Goal: Navigation & Orientation: Find specific page/section

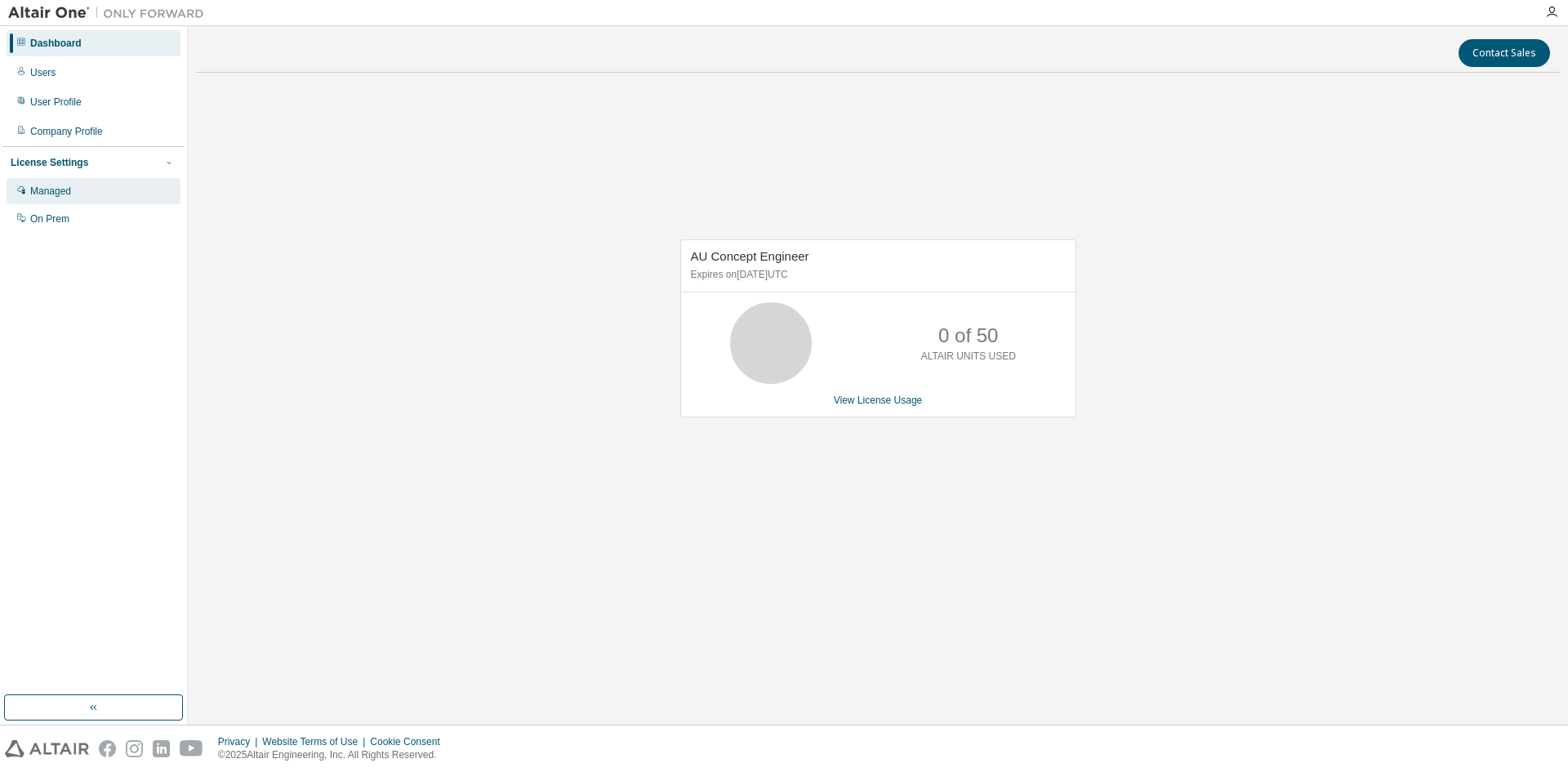
click at [84, 199] on div "Managed" at bounding box center [94, 192] width 174 height 26
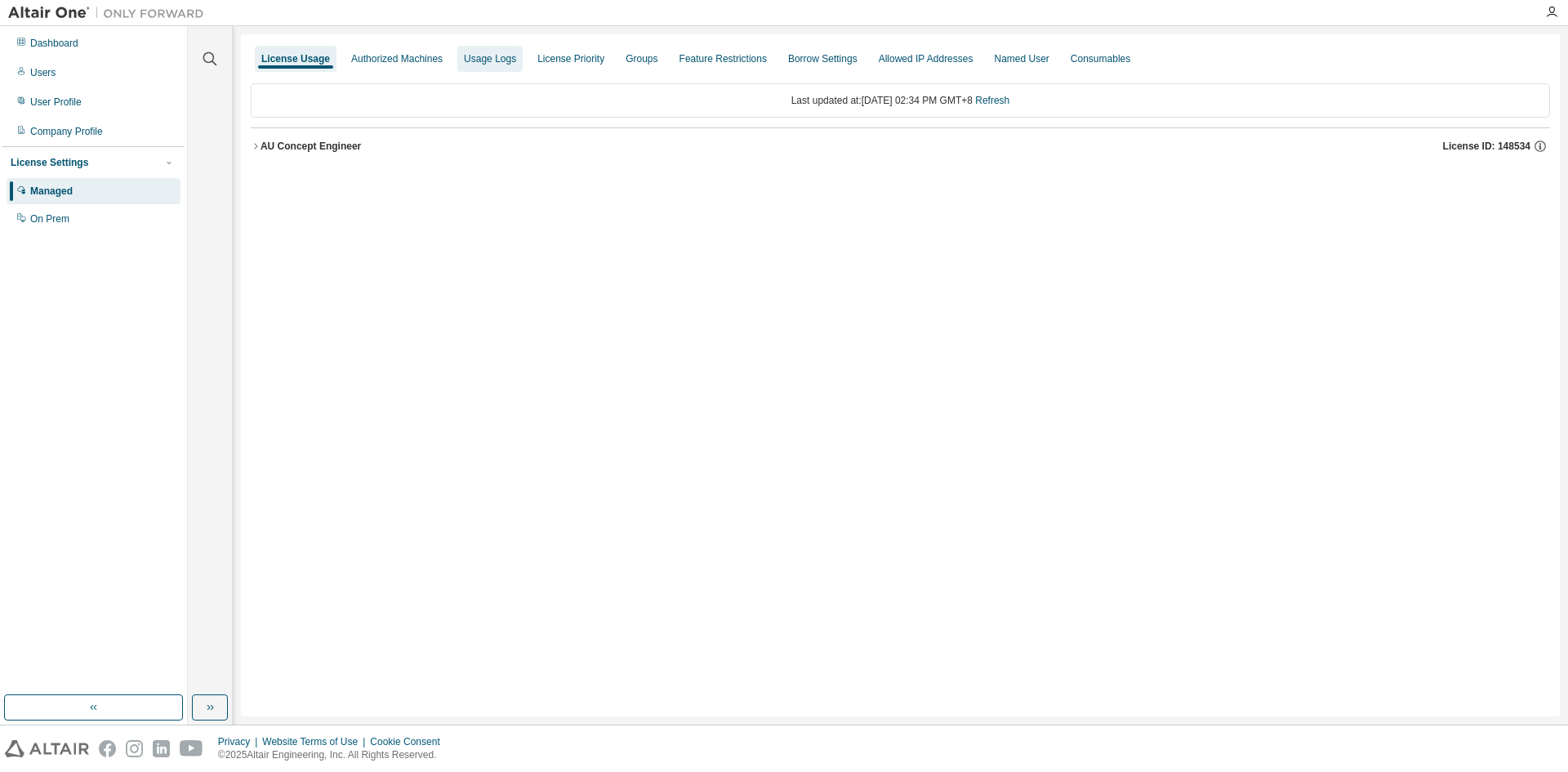
click at [514, 70] on div "Usage Logs" at bounding box center [489, 59] width 65 height 26
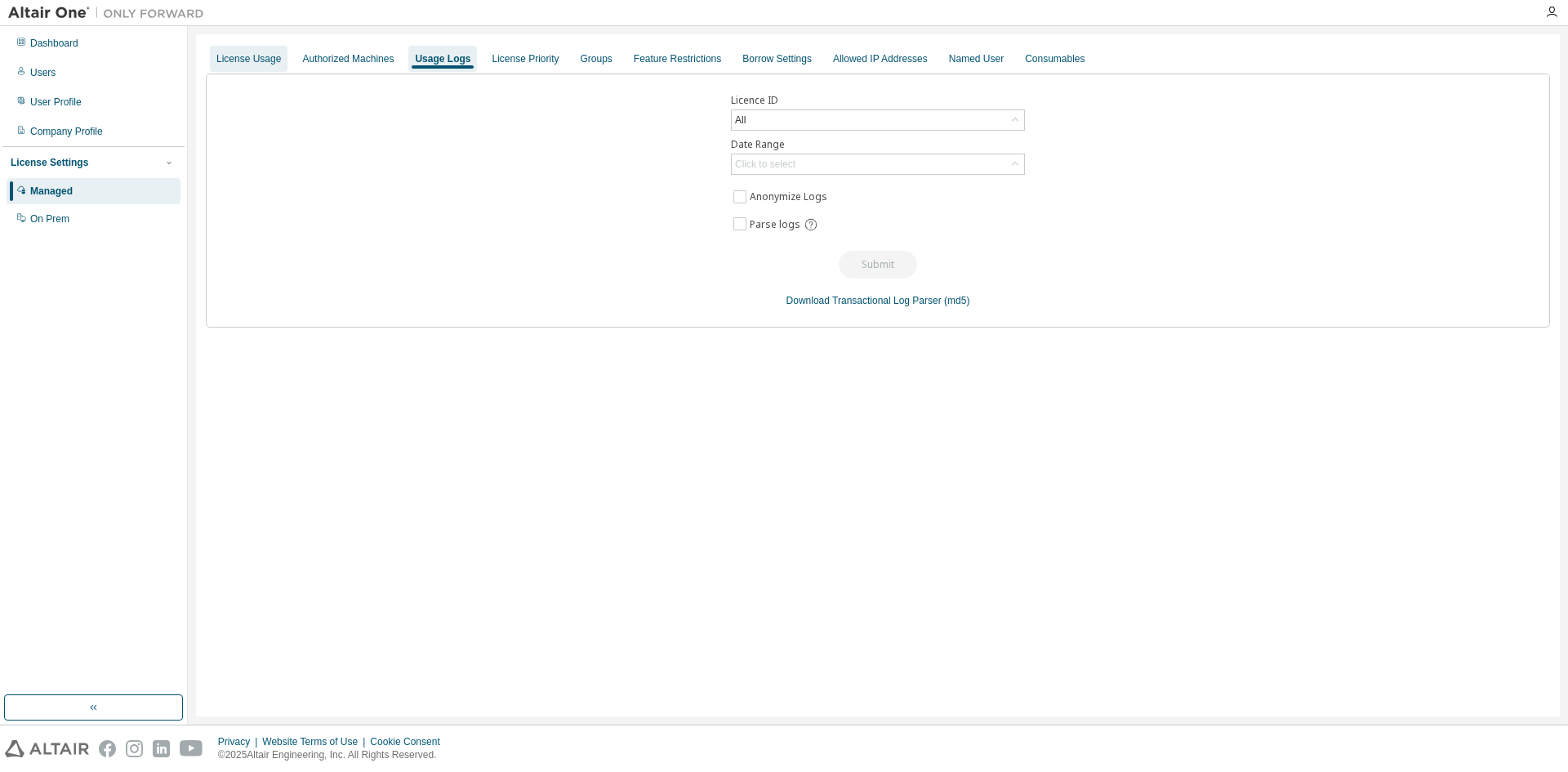
click at [275, 71] on div "License Usage" at bounding box center [248, 59] width 77 height 26
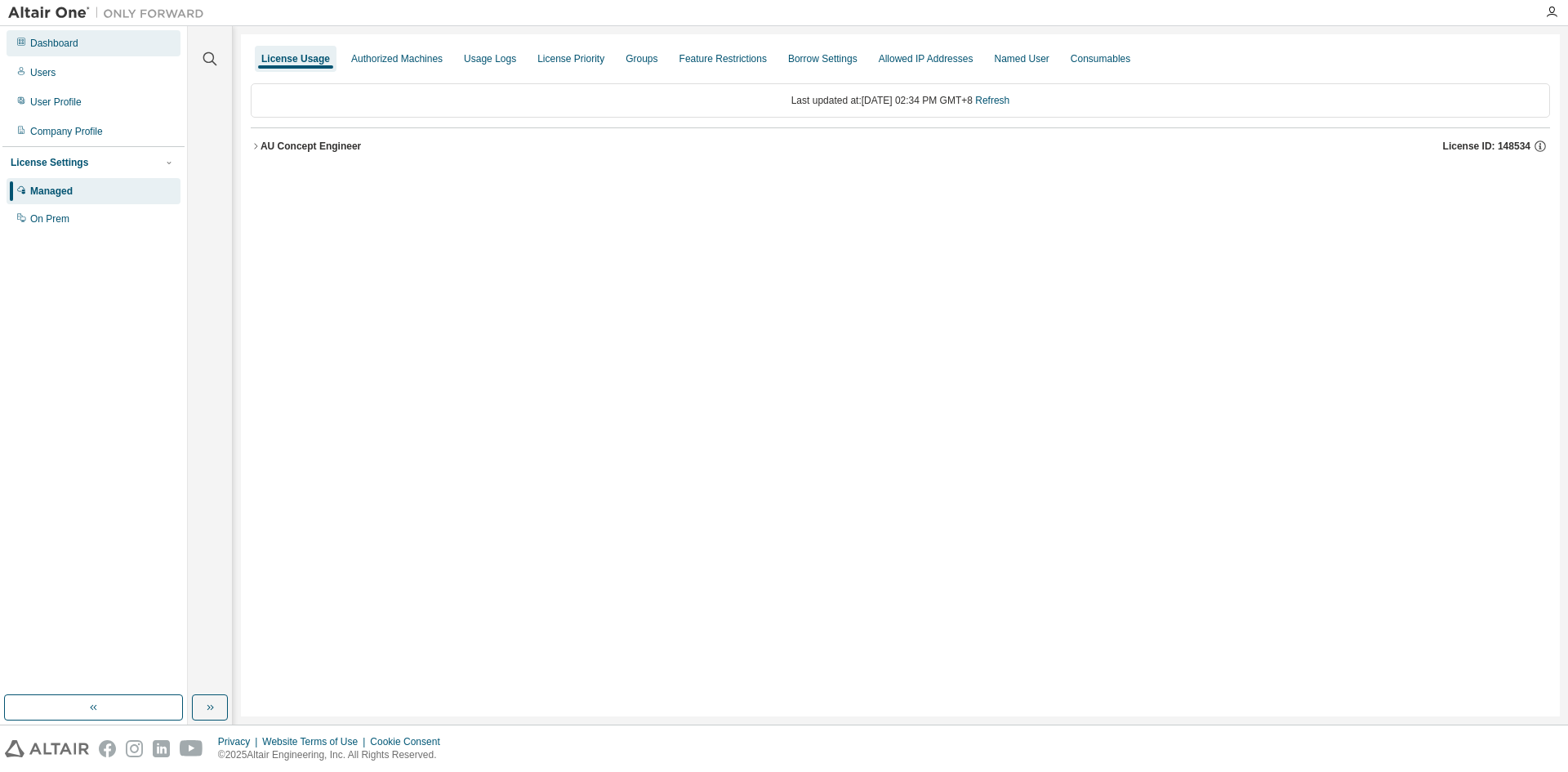
click at [96, 50] on div "Dashboard" at bounding box center [94, 44] width 174 height 26
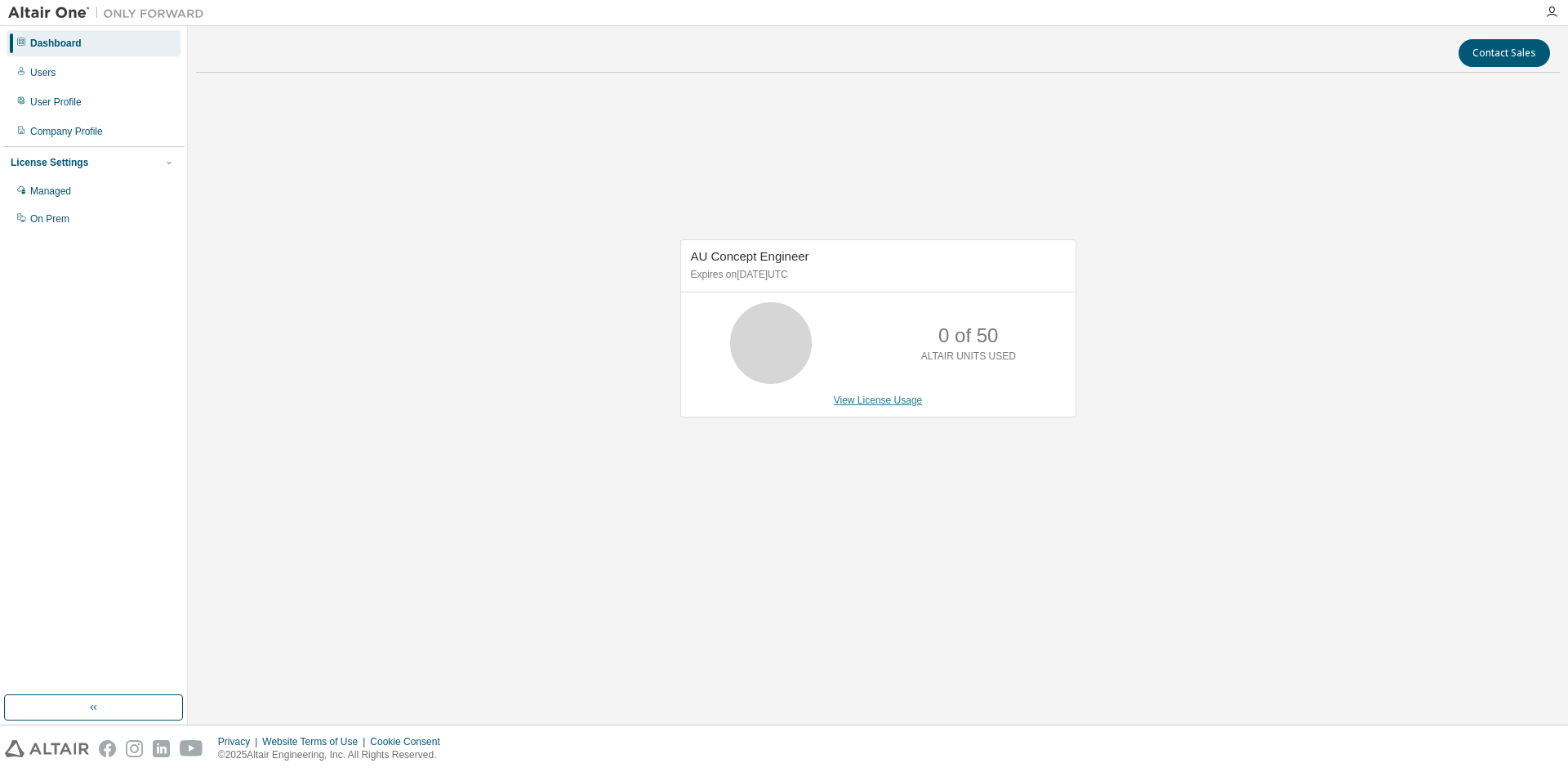
click at [846, 396] on link "View License Usage" at bounding box center [879, 400] width 89 height 12
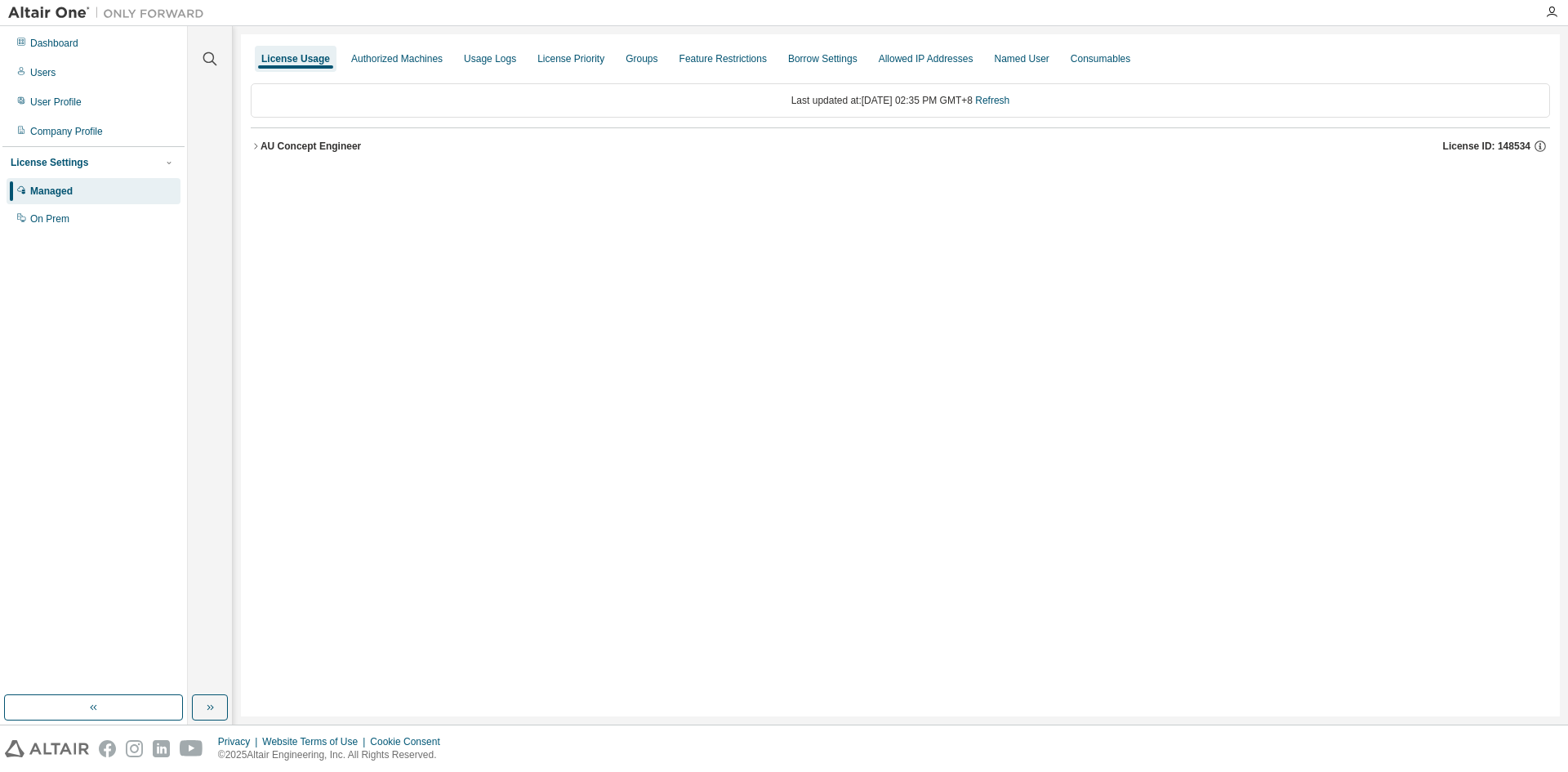
click at [258, 148] on icon "button" at bounding box center [256, 146] width 10 height 10
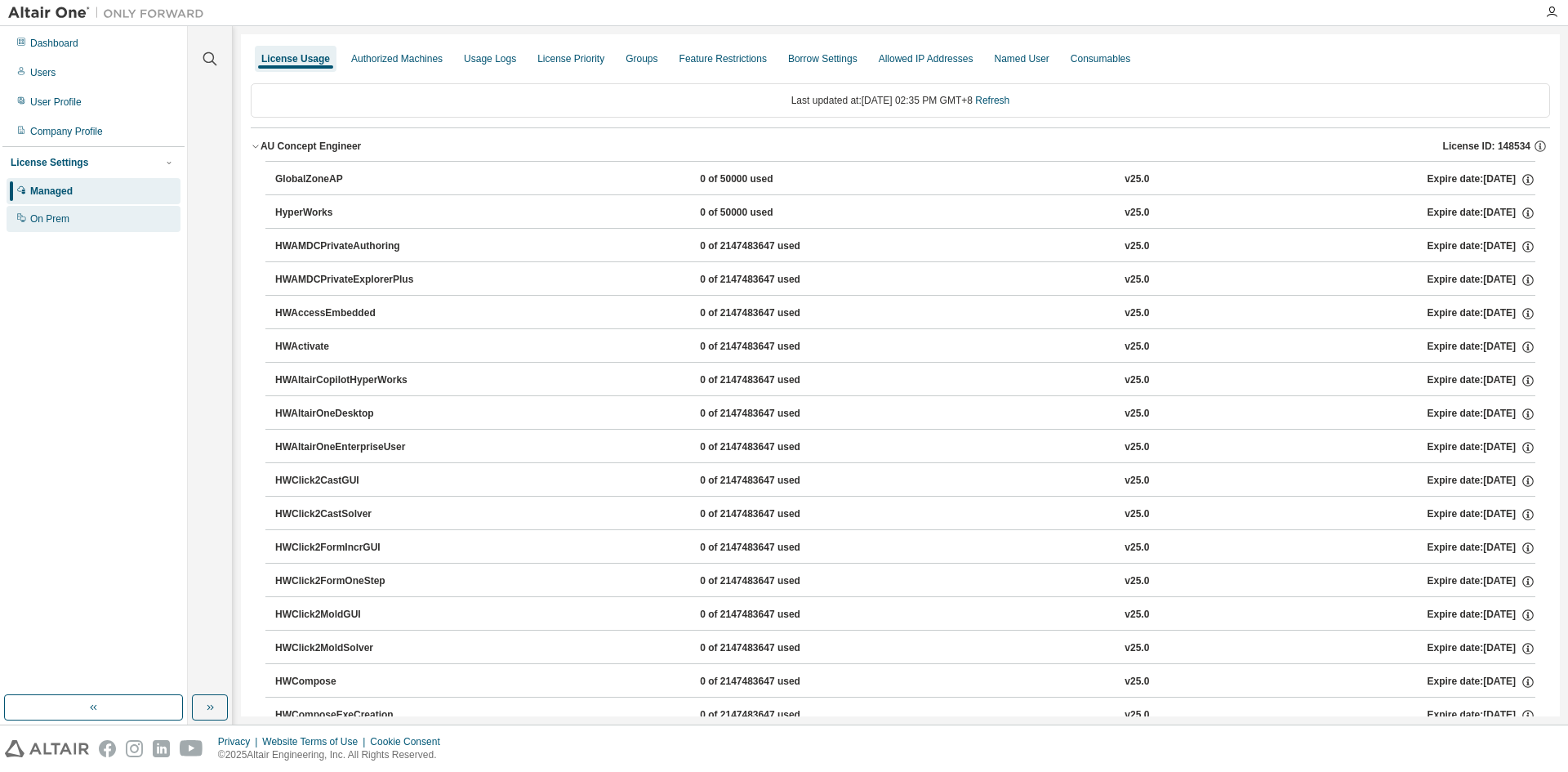
click at [81, 219] on div "On Prem" at bounding box center [94, 219] width 174 height 26
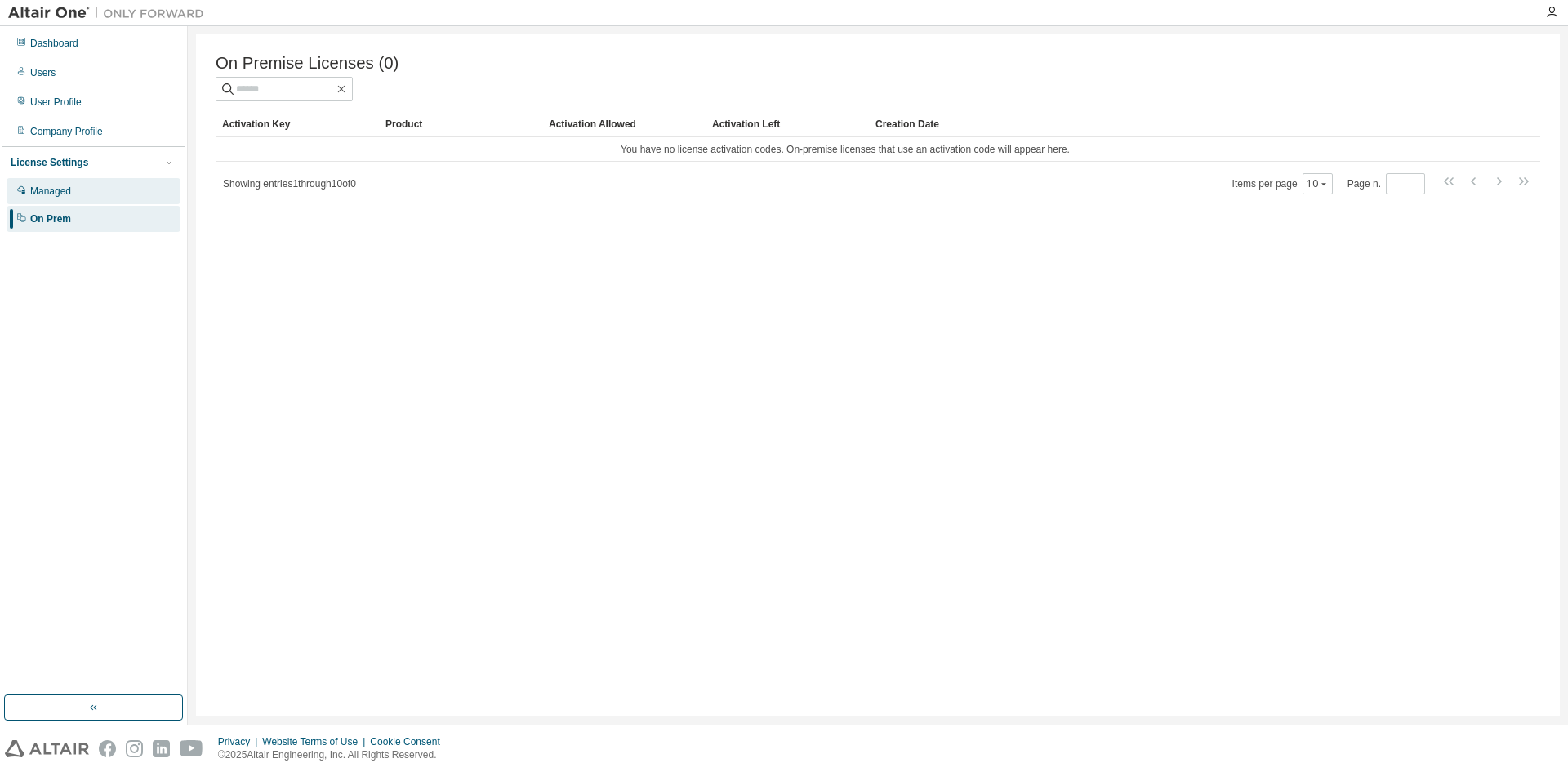
click at [93, 197] on div "Managed" at bounding box center [94, 192] width 174 height 26
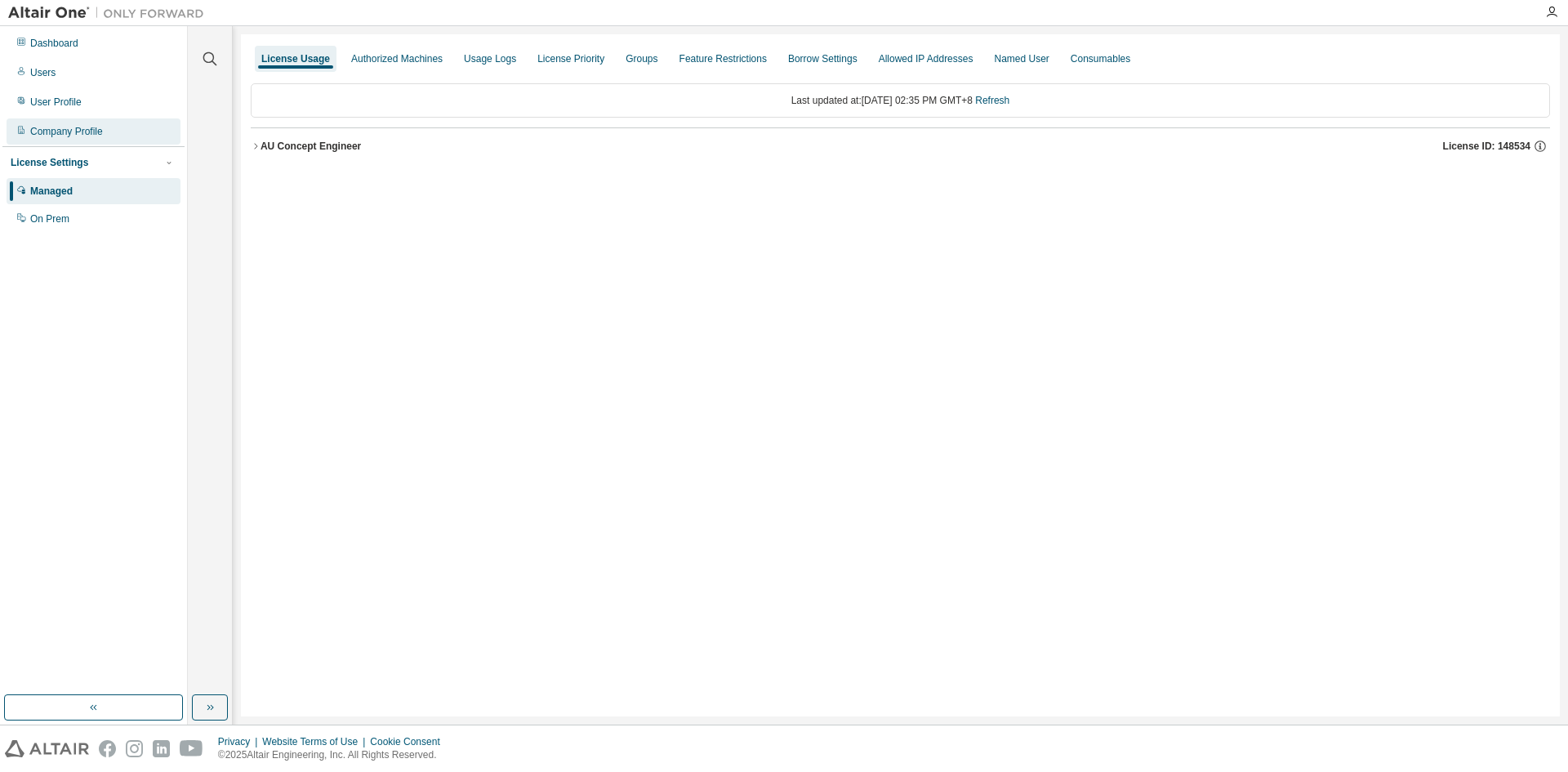
click at [103, 138] on div "Company Profile" at bounding box center [94, 132] width 174 height 26
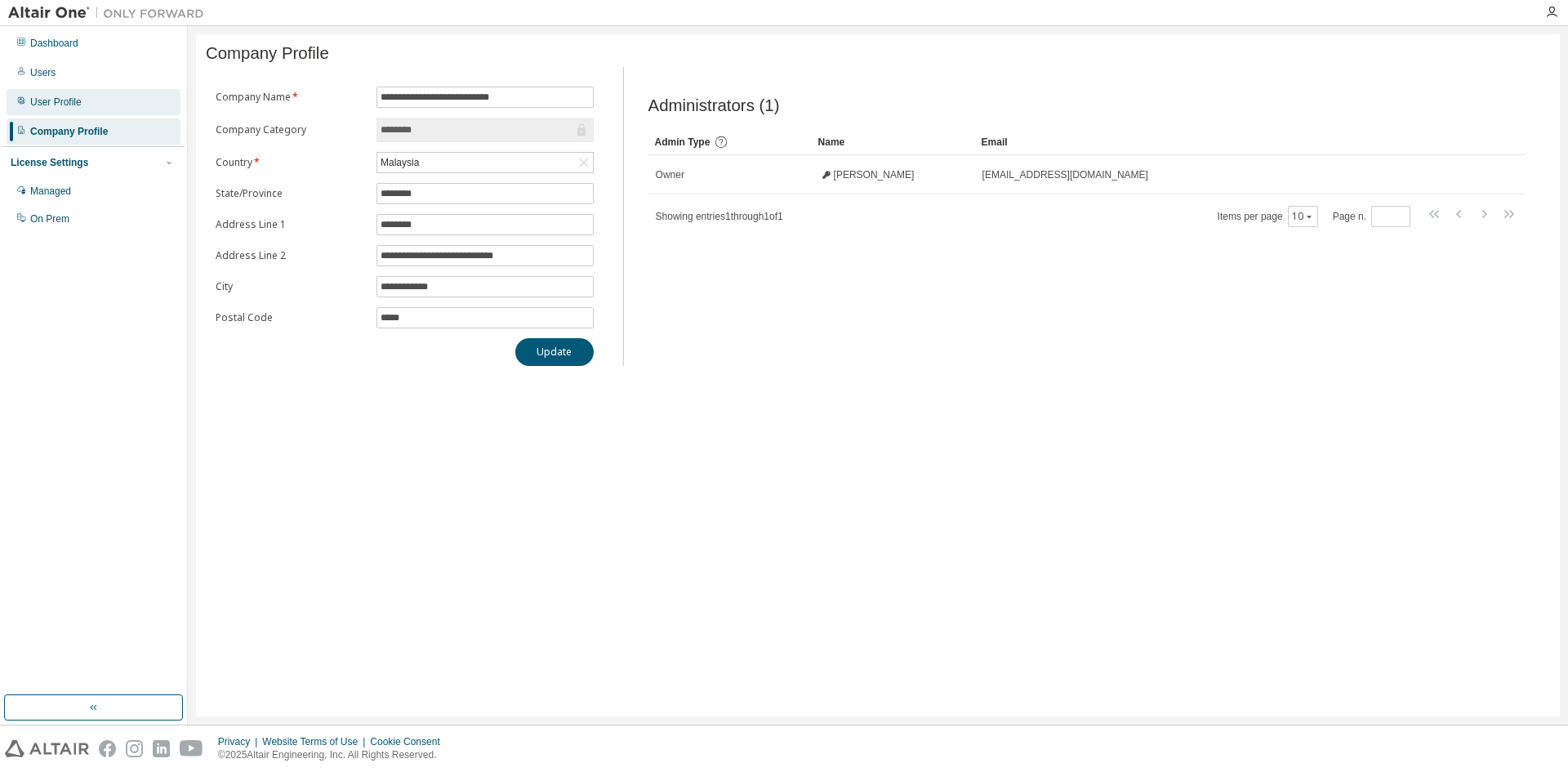
click at [113, 112] on div "User Profile" at bounding box center [94, 102] width 174 height 26
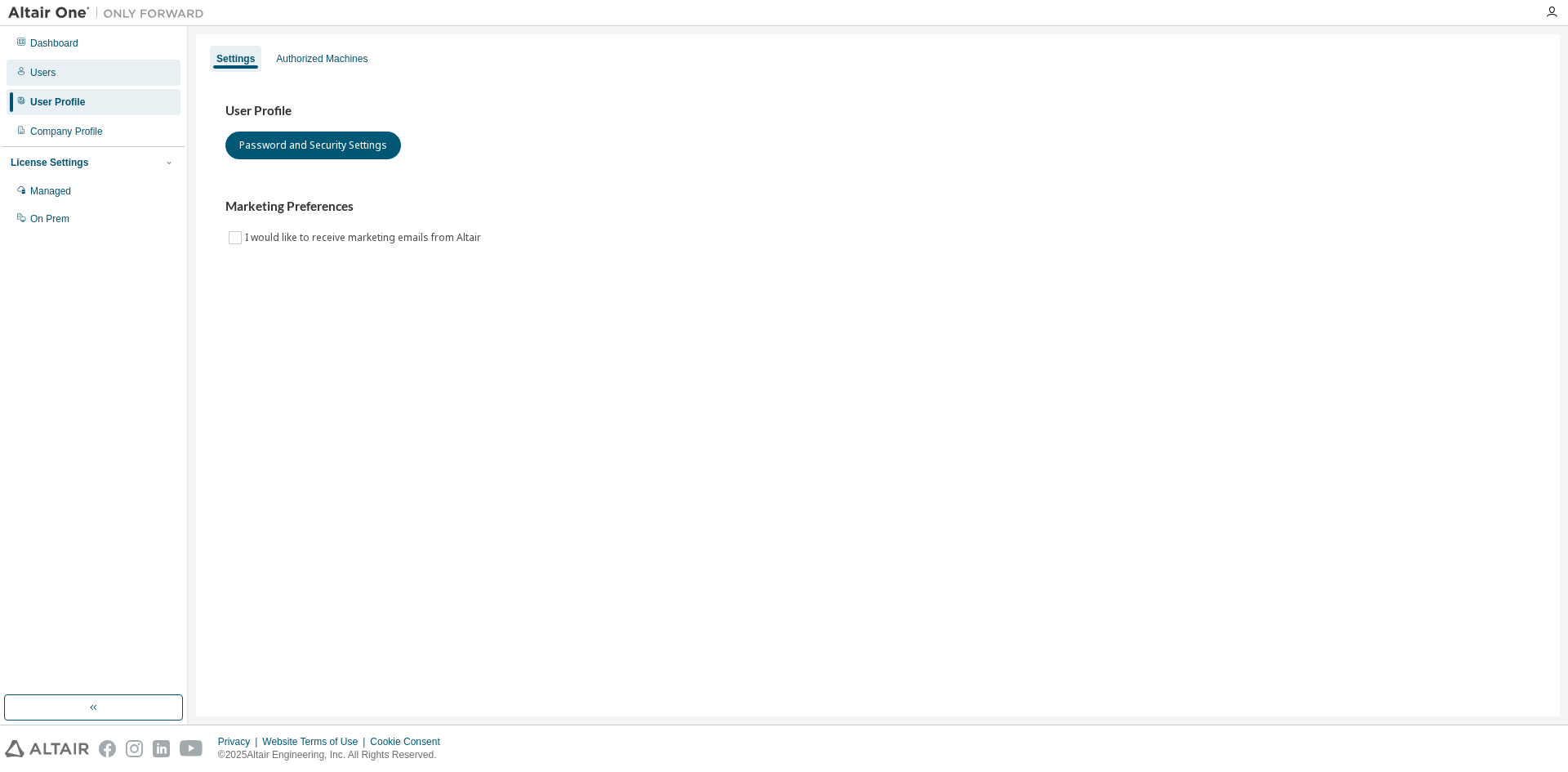
click at [114, 76] on div "Users" at bounding box center [94, 73] width 174 height 26
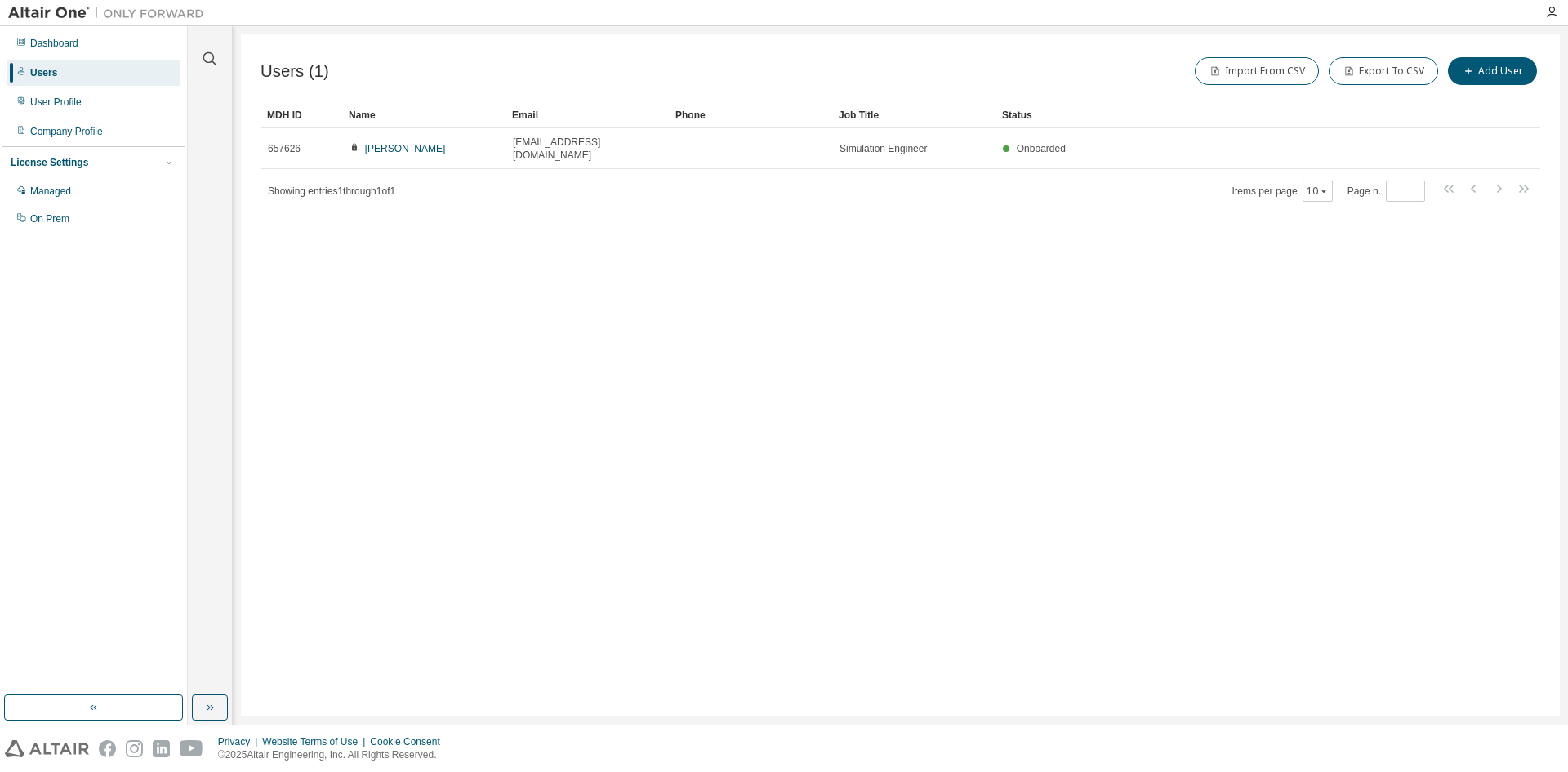
click at [93, 57] on div "Dashboard Users User Profile Company Profile License Settings Managed On Prem" at bounding box center [94, 131] width 182 height 205
click at [103, 56] on div "Dashboard" at bounding box center [94, 44] width 174 height 26
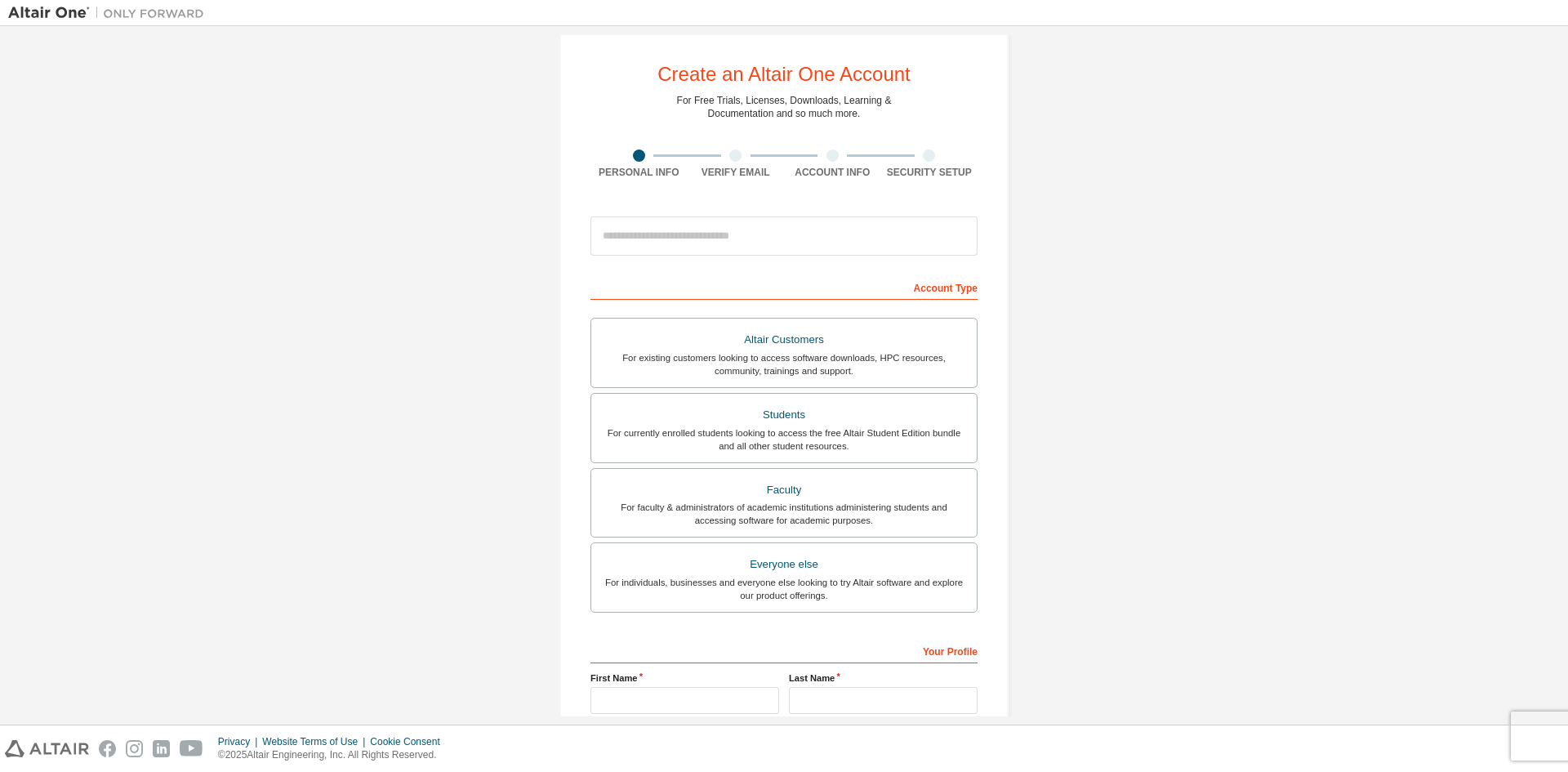
scroll to position [20, 0]
click at [698, 241] on input "email" at bounding box center [783, 237] width 387 height 39
click at [1276, 428] on div "Create an Altair One Account For Free Trials, Licenses, Downloads, Learning & D…" at bounding box center [784, 447] width 1552 height 865
click at [703, 237] on input "email" at bounding box center [783, 237] width 387 height 39
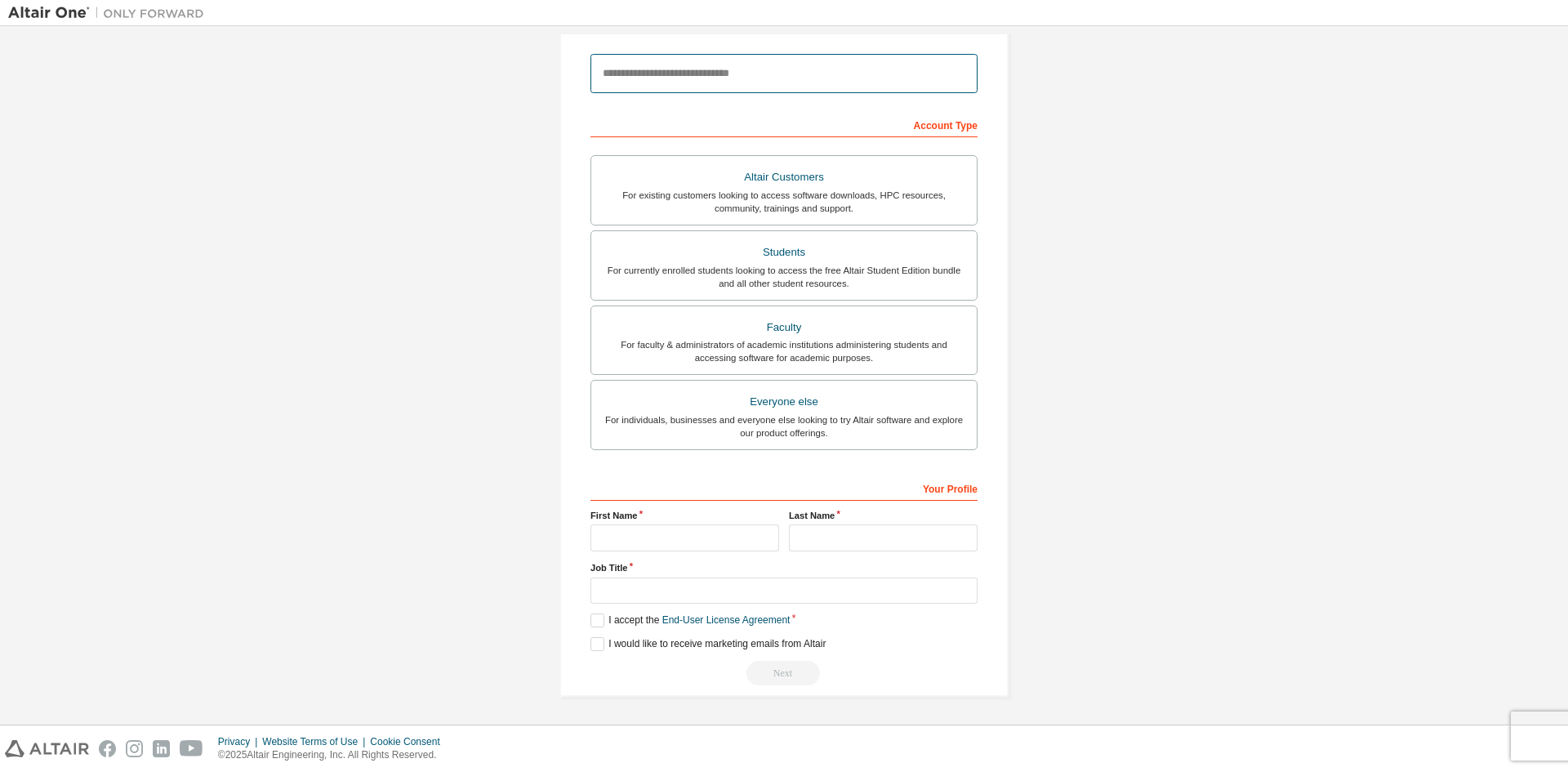
scroll to position [0, 0]
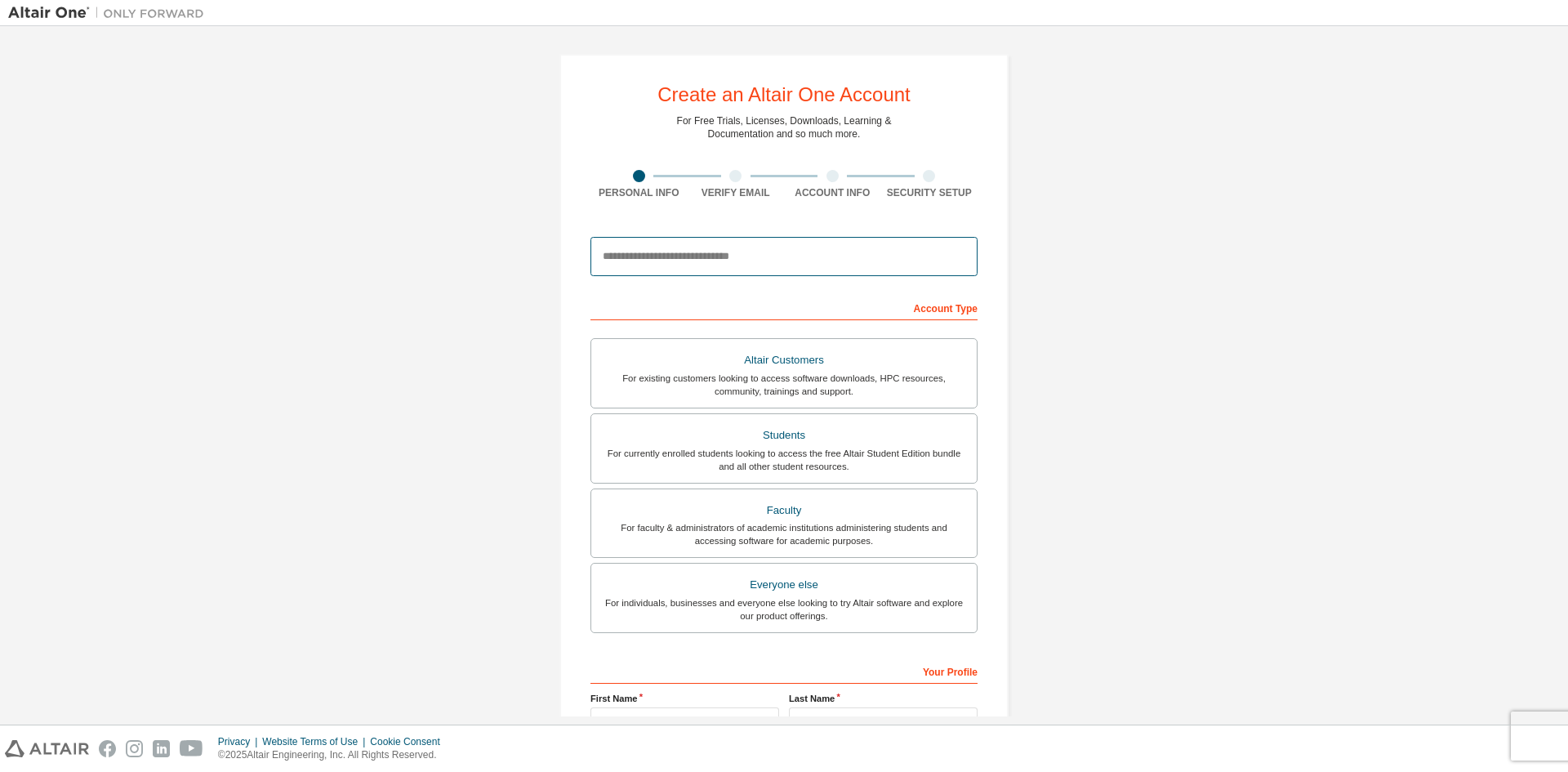
click at [689, 264] on input "email" at bounding box center [783, 257] width 387 height 39
click at [1277, 423] on div "Create an Altair One Account For Free Trials, Licenses, Downloads, Learning & D…" at bounding box center [784, 467] width 1552 height 865
